Goal: Task Accomplishment & Management: Manage account settings

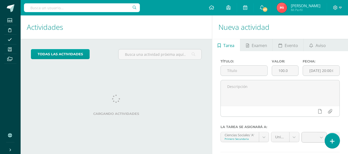
click at [330, 138] on link at bounding box center [331, 140] width 15 height 15
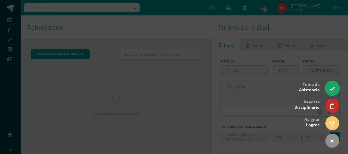
click at [331, 86] on icon at bounding box center [332, 89] width 6 height 6
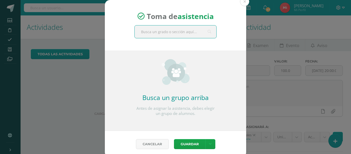
click at [190, 34] on input "text" at bounding box center [176, 31] width 82 height 13
type input "tercer"
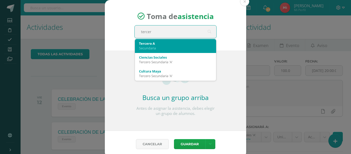
click at [172, 51] on div "Tercero A Secundaria" at bounding box center [175, 45] width 73 height 13
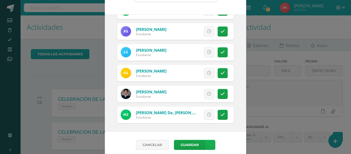
scroll to position [40, 0]
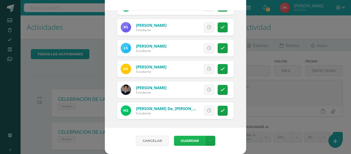
click at [189, 139] on button "Guardar" at bounding box center [189, 141] width 31 height 10
